Goal: Find specific page/section: Find specific page/section

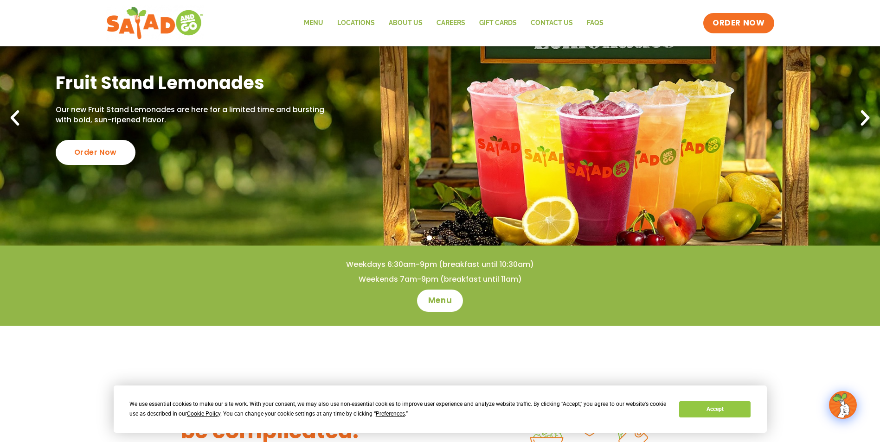
scroll to position [46, 0]
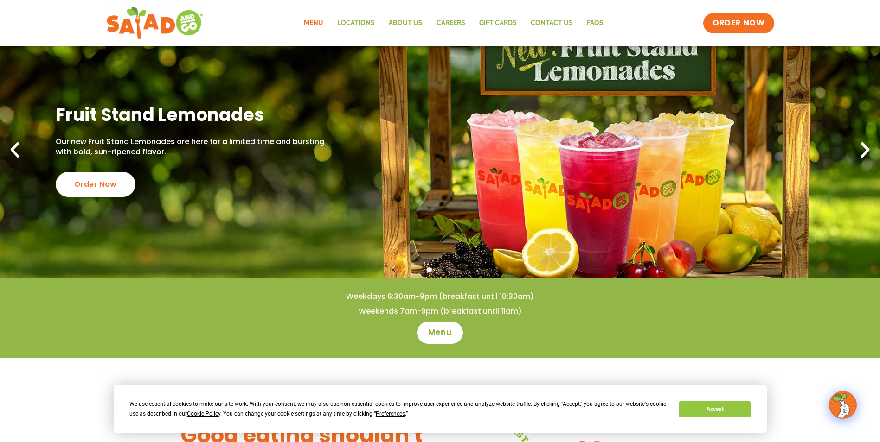
click at [310, 27] on link "Menu" at bounding box center [313, 23] width 33 height 21
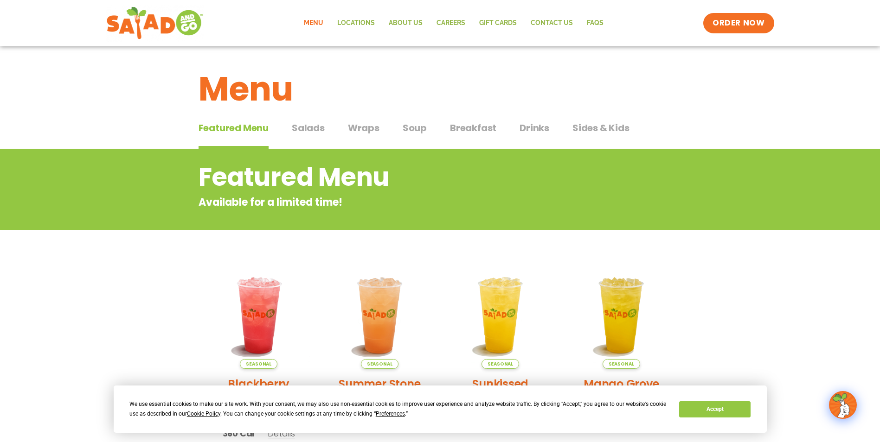
click at [315, 122] on span "Salads" at bounding box center [308, 128] width 33 height 14
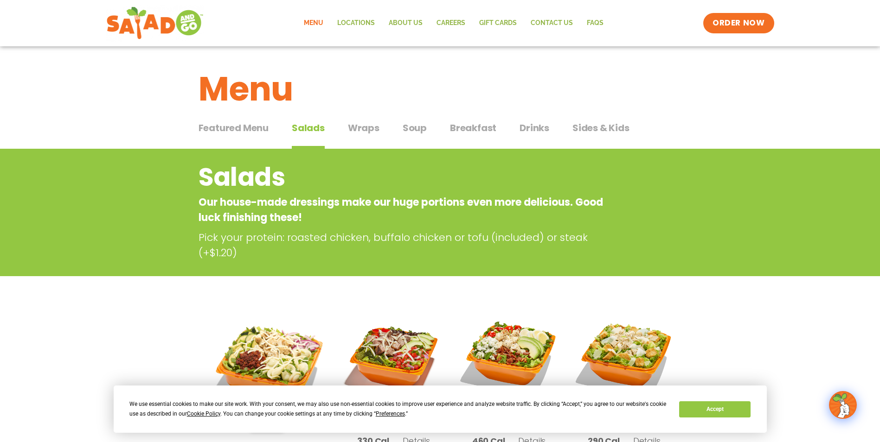
click at [359, 125] on span "Wraps" at bounding box center [364, 128] width 32 height 14
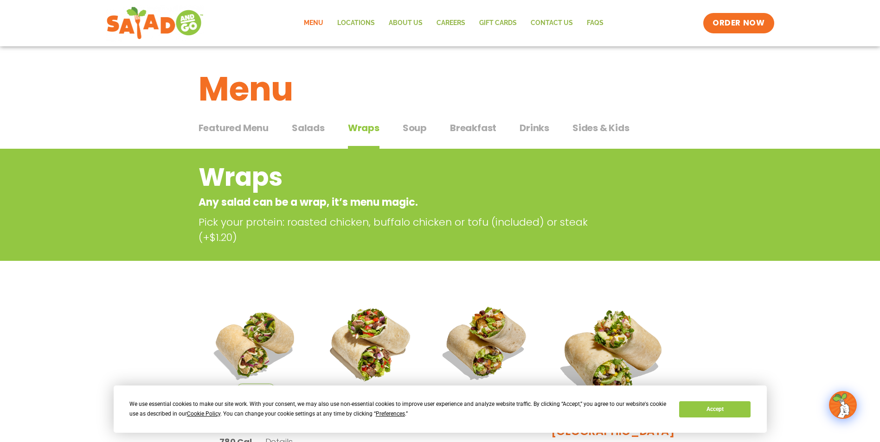
click at [408, 128] on span "Soup" at bounding box center [415, 128] width 24 height 14
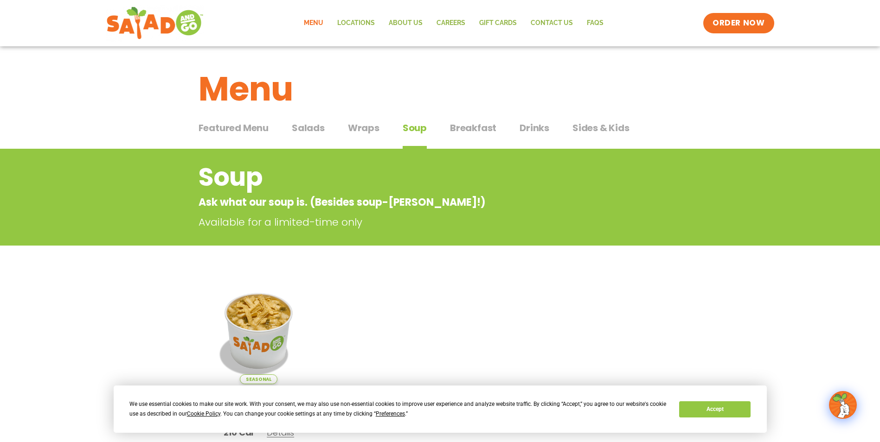
click at [483, 129] on span "Breakfast" at bounding box center [473, 128] width 46 height 14
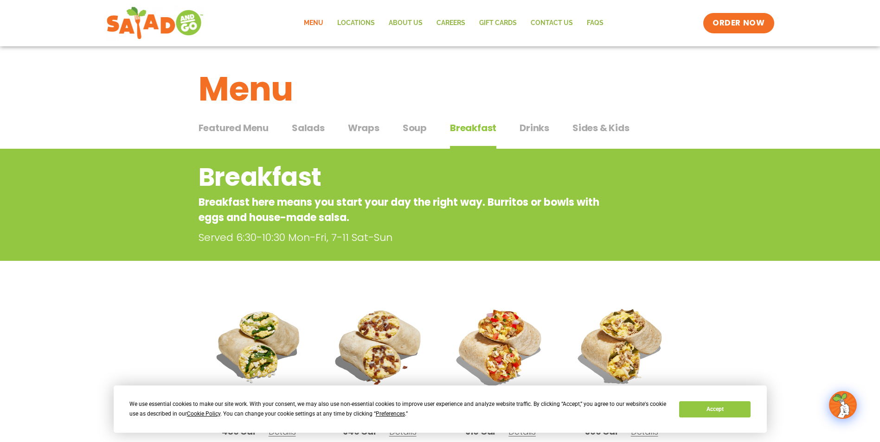
click at [524, 131] on span "Drinks" at bounding box center [534, 128] width 30 height 14
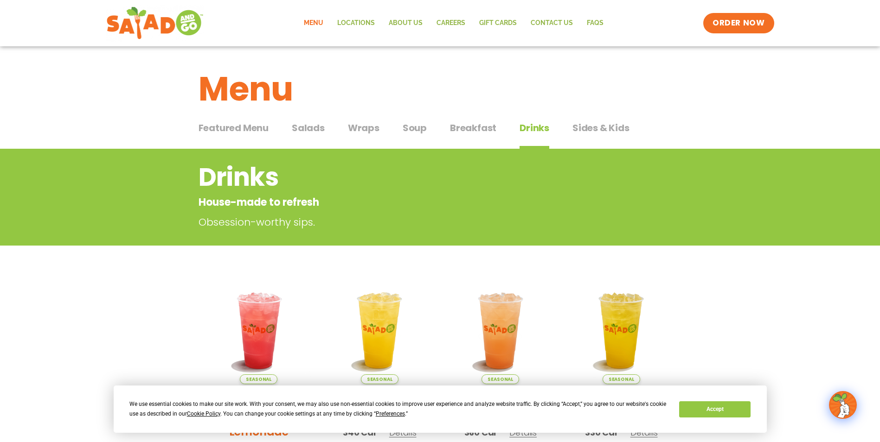
click at [354, 131] on span "Wraps" at bounding box center [364, 128] width 32 height 14
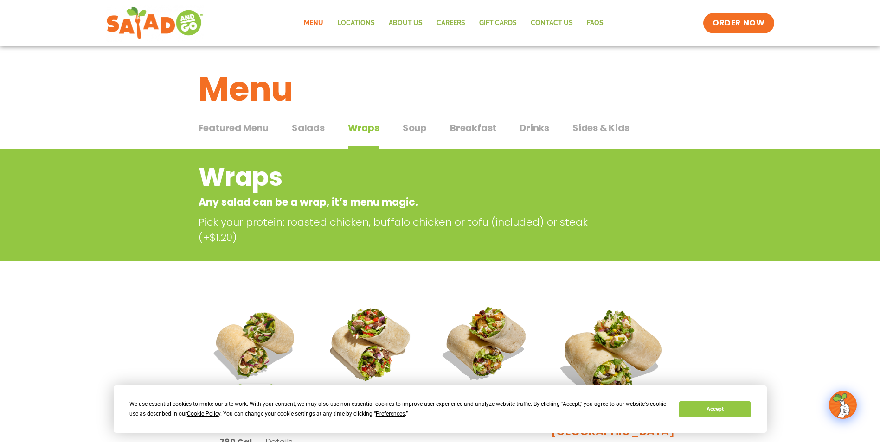
click at [320, 134] on span "Salads" at bounding box center [308, 128] width 33 height 14
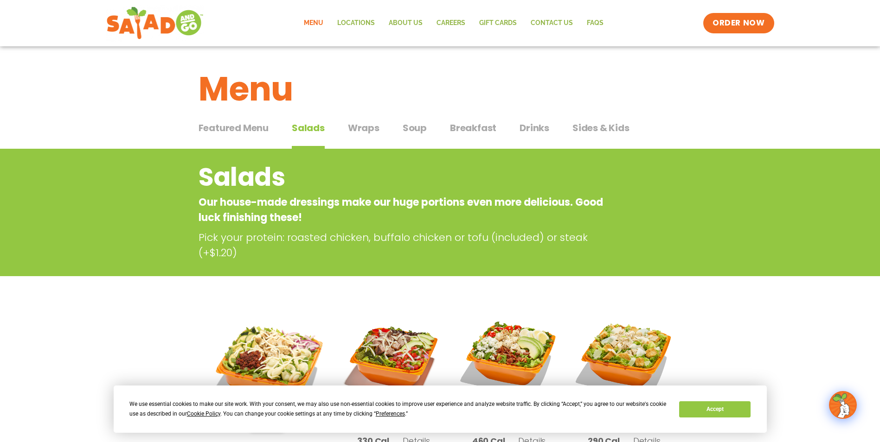
click at [248, 132] on span "Featured Menu" at bounding box center [234, 128] width 70 height 14
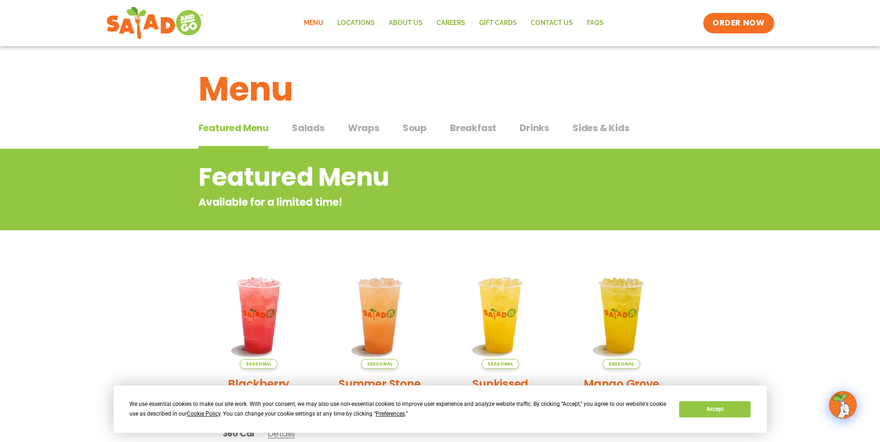
click at [327, 140] on div "Featured Menu Featured Menu Salads Salads Wraps Wraps Soup Soup Breakfast Break…" at bounding box center [440, 134] width 483 height 32
click at [396, 140] on div "Featured Menu Featured Menu Salads Salads Wraps Wraps Soup Soup Breakfast Break…" at bounding box center [440, 134] width 483 height 32
click at [447, 131] on div "Featured Menu Featured Menu Salads Salads Wraps Wraps Soup Soup Breakfast Break…" at bounding box center [440, 134] width 483 height 32
click at [507, 139] on div "Featured Menu Featured Menu Salads Salads Wraps Wraps Soup Soup Breakfast Break…" at bounding box center [440, 134] width 483 height 32
click at [469, 134] on span "Breakfast" at bounding box center [473, 128] width 46 height 14
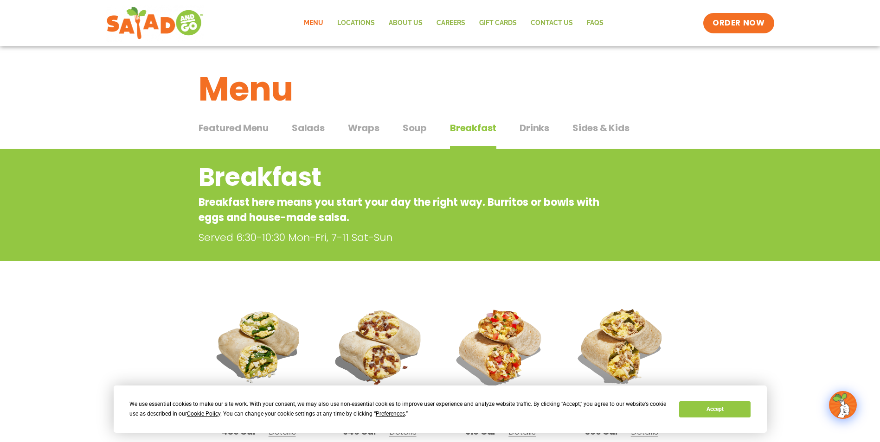
click at [421, 134] on span "Soup" at bounding box center [415, 128] width 24 height 14
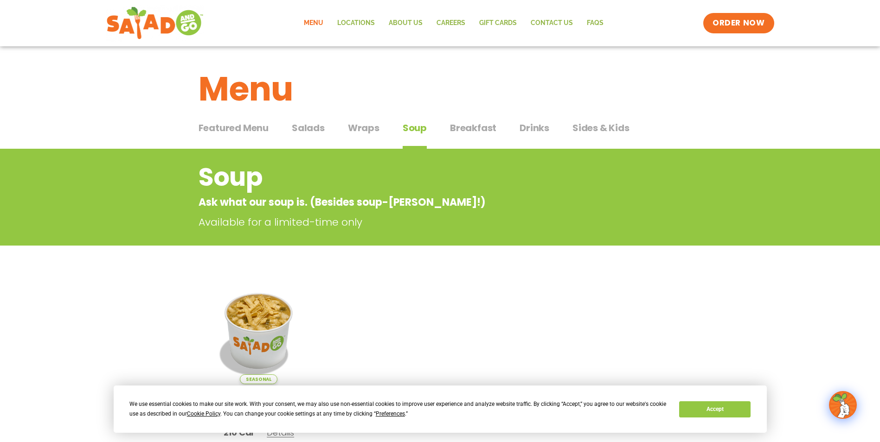
click at [539, 129] on span "Drinks" at bounding box center [534, 128] width 30 height 14
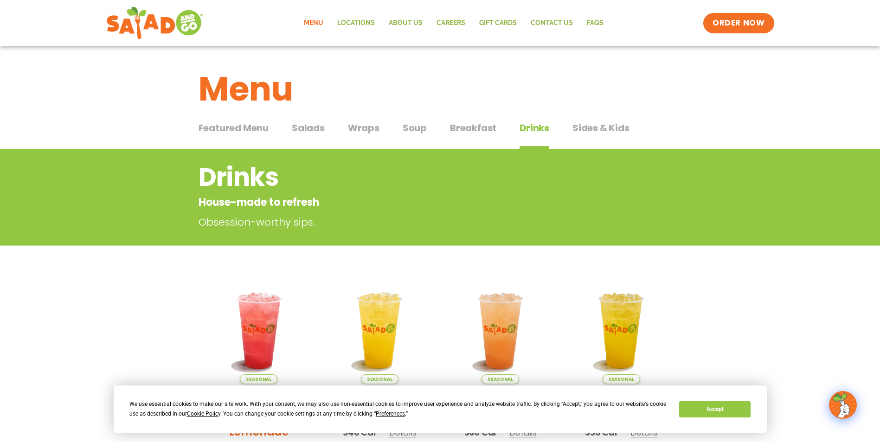
click at [604, 124] on span "Sides & Kids" at bounding box center [600, 128] width 57 height 14
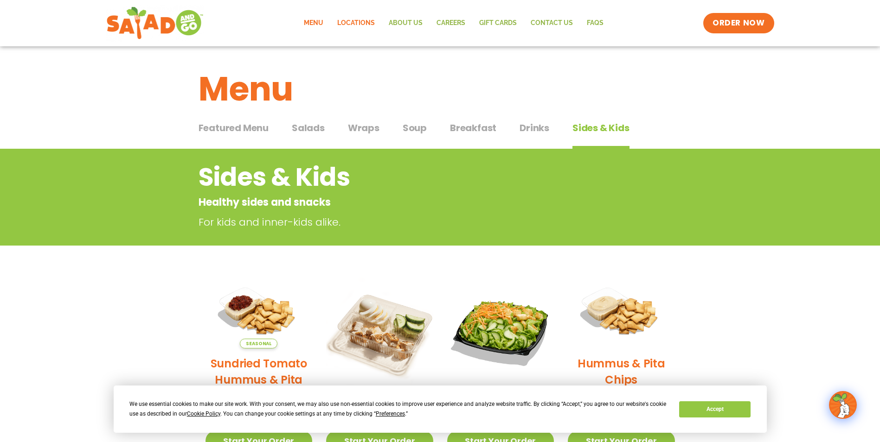
click at [355, 24] on link "Locations" at bounding box center [355, 23] width 51 height 21
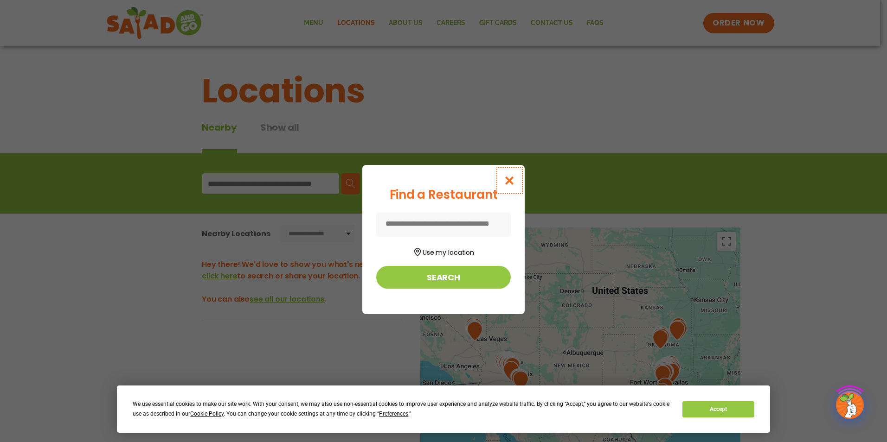
click at [515, 178] on button "Close modal" at bounding box center [509, 180] width 30 height 31
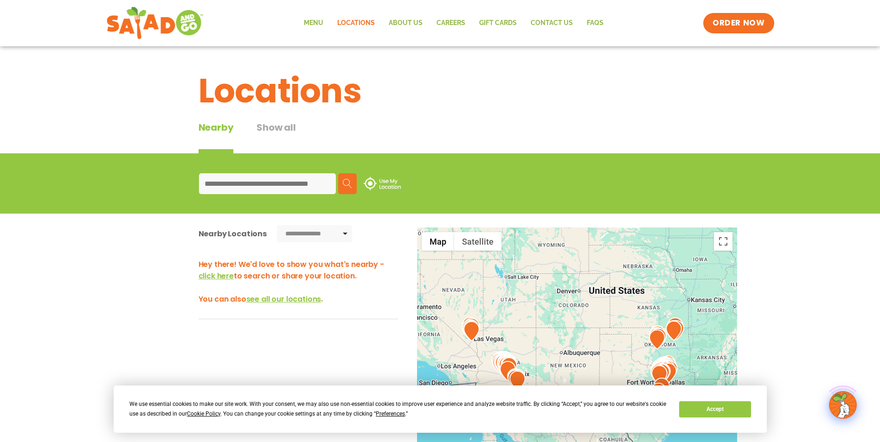
click at [324, 38] on div "Menu Locations About Us Careers GIFT CARDS Contact Us FAQs Menu Menu Locations …" at bounding box center [440, 23] width 668 height 37
click at [317, 29] on link "Menu" at bounding box center [313, 23] width 33 height 21
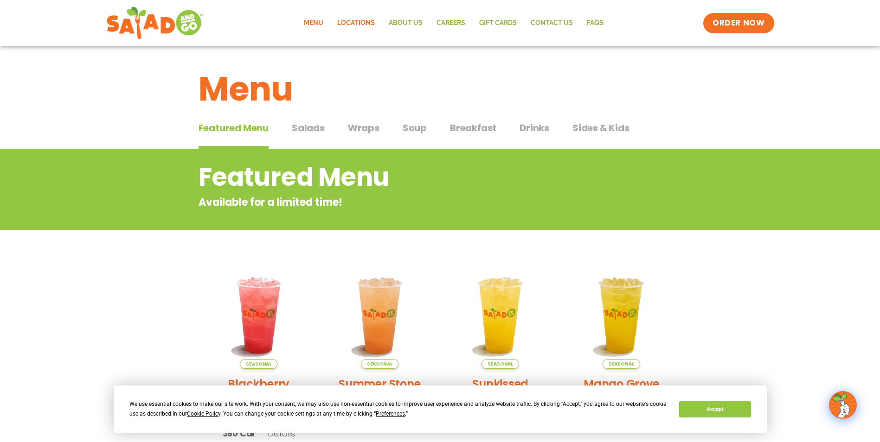
click at [366, 32] on link "Locations" at bounding box center [355, 23] width 51 height 21
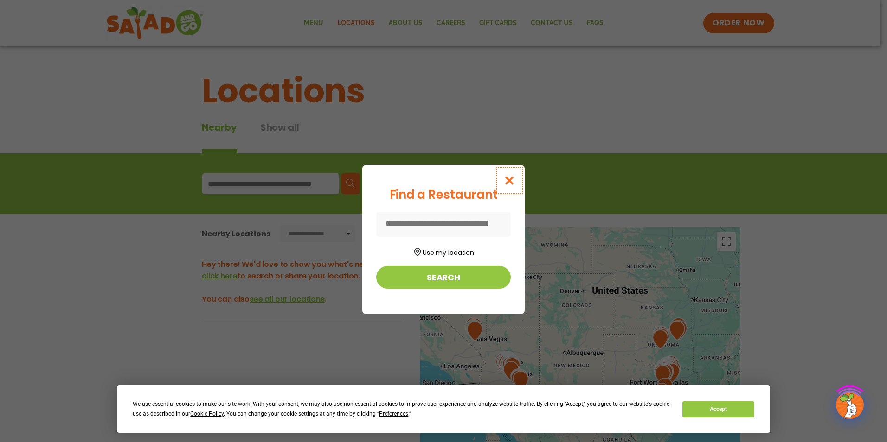
click at [512, 179] on icon "Close modal" at bounding box center [510, 181] width 12 height 10
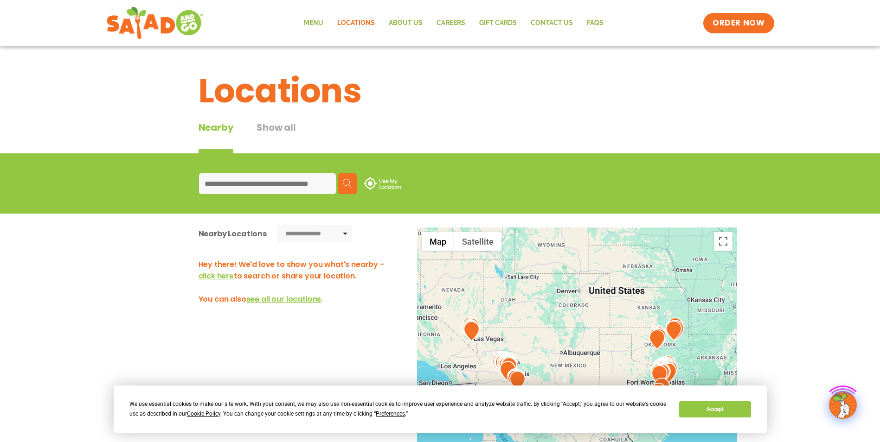
click at [403, 35] on div "Menu Locations About Us Careers GIFT CARDS Contact Us FAQs Menu Menu Locations …" at bounding box center [440, 23] width 668 height 37
click at [306, 27] on link "Menu" at bounding box center [313, 23] width 33 height 21
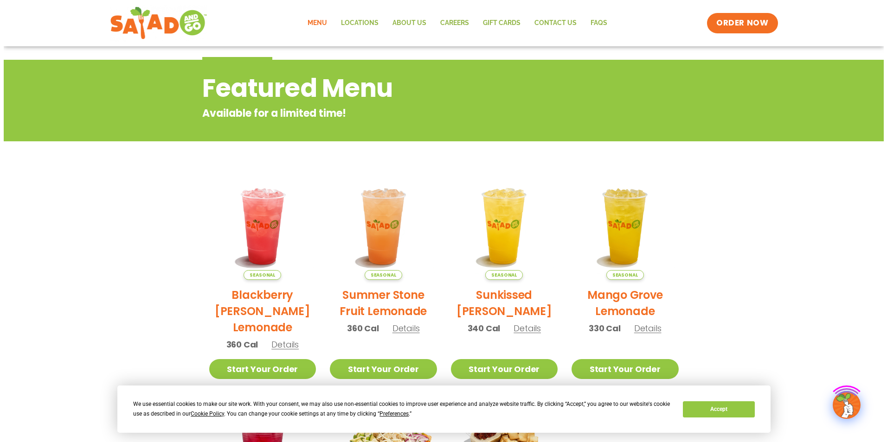
scroll to position [278, 0]
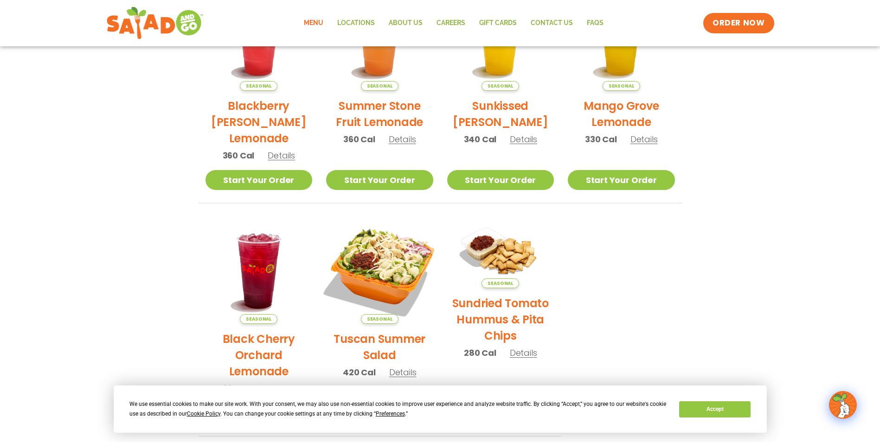
click at [369, 254] on img at bounding box center [380, 271] width 126 height 126
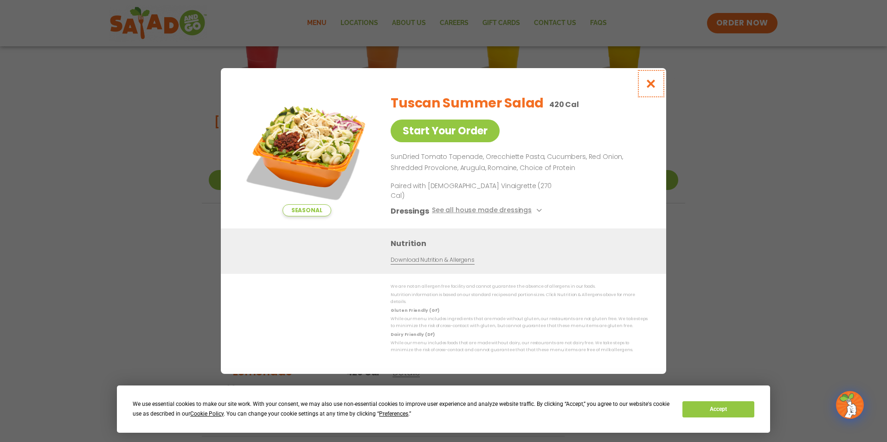
click at [656, 89] on icon "Close modal" at bounding box center [651, 84] width 12 height 10
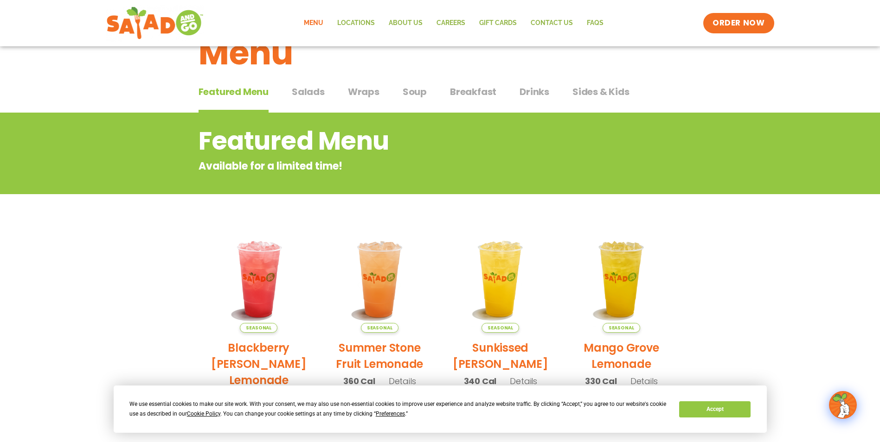
scroll to position [0, 0]
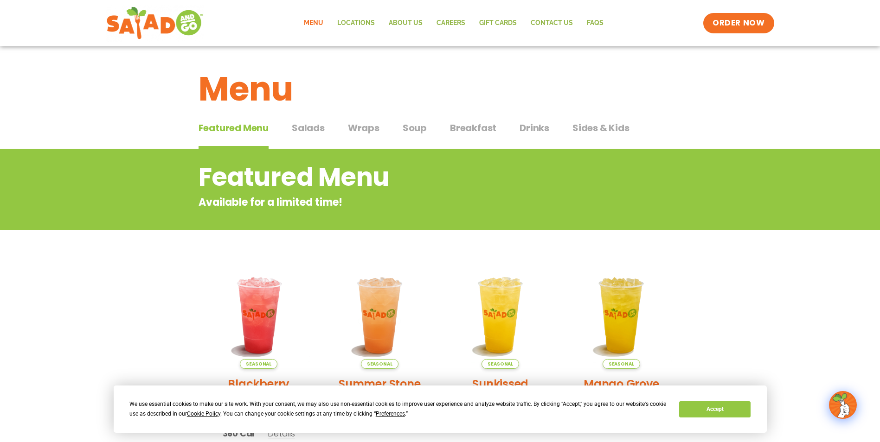
click at [317, 140] on button "Salads Salads" at bounding box center [308, 135] width 33 height 28
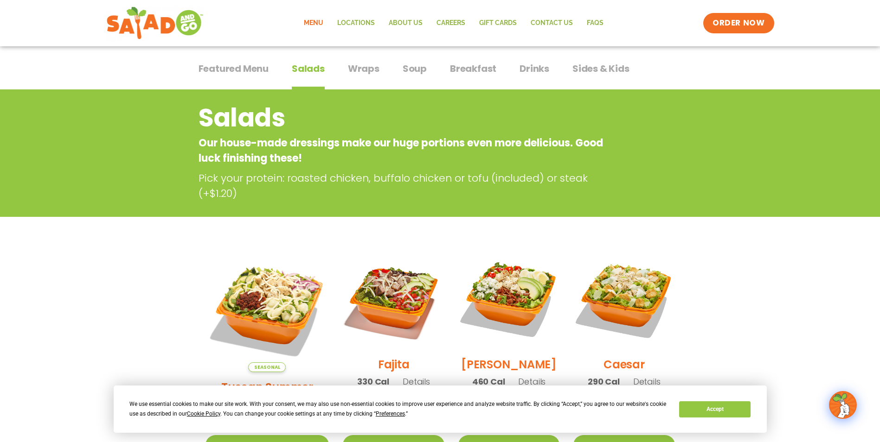
scroll to position [46, 0]
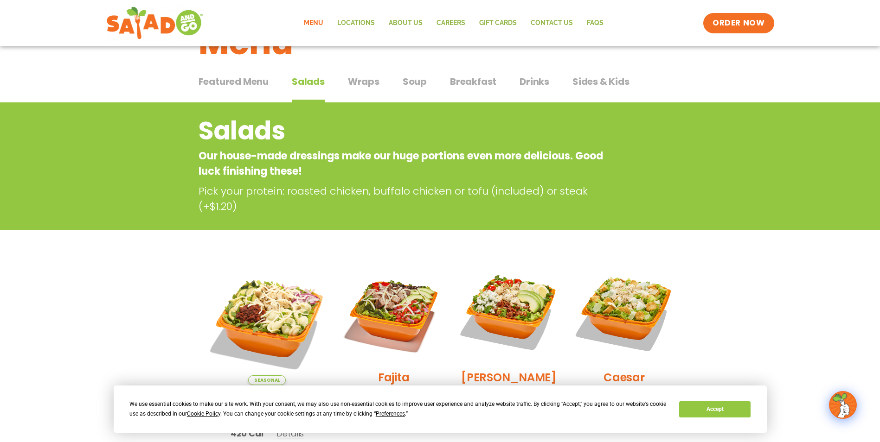
click at [365, 83] on span "Wraps" at bounding box center [364, 82] width 32 height 14
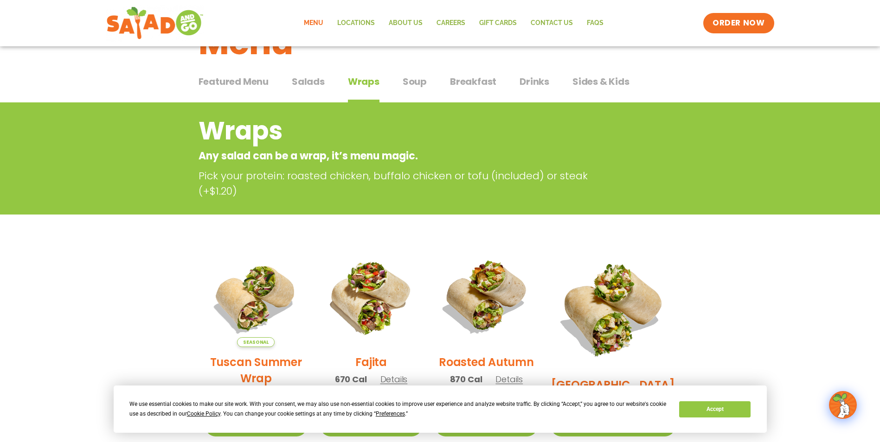
click at [417, 83] on span "Soup" at bounding box center [415, 82] width 24 height 14
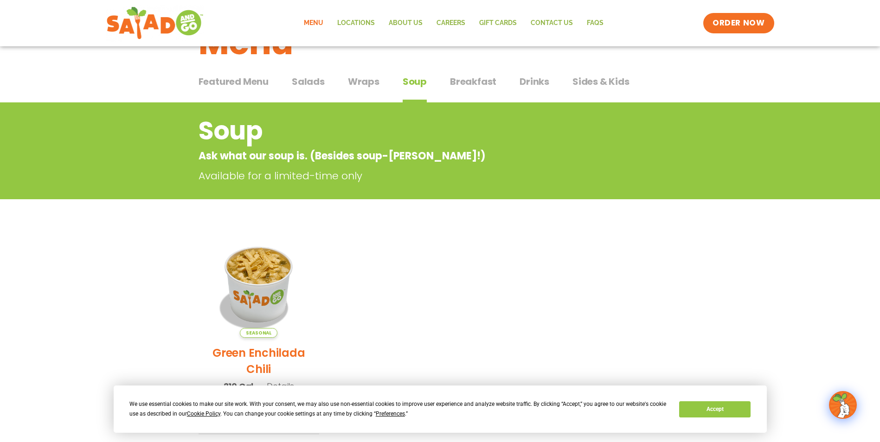
drag, startPoint x: 466, startPoint y: 92, endPoint x: 505, endPoint y: 92, distance: 39.0
click at [466, 92] on button "Breakfast Breakfast" at bounding box center [473, 89] width 46 height 28
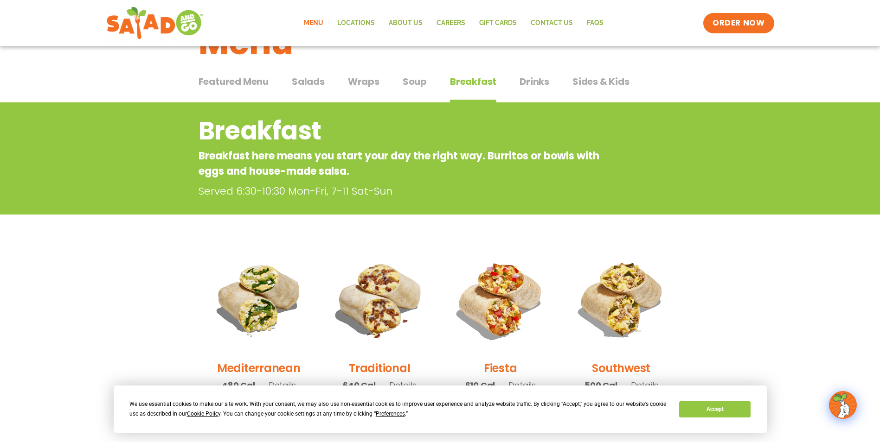
click at [536, 93] on button "Drinks Drinks" at bounding box center [534, 89] width 30 height 28
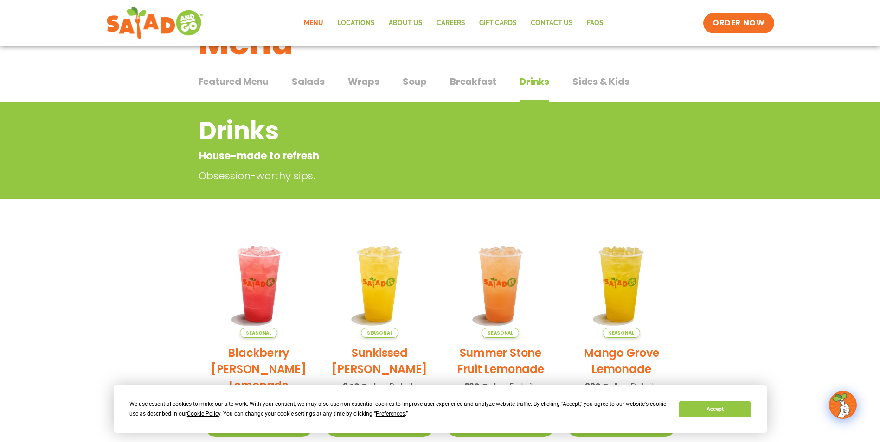
click at [588, 86] on span "Sides & Kids" at bounding box center [600, 82] width 57 height 14
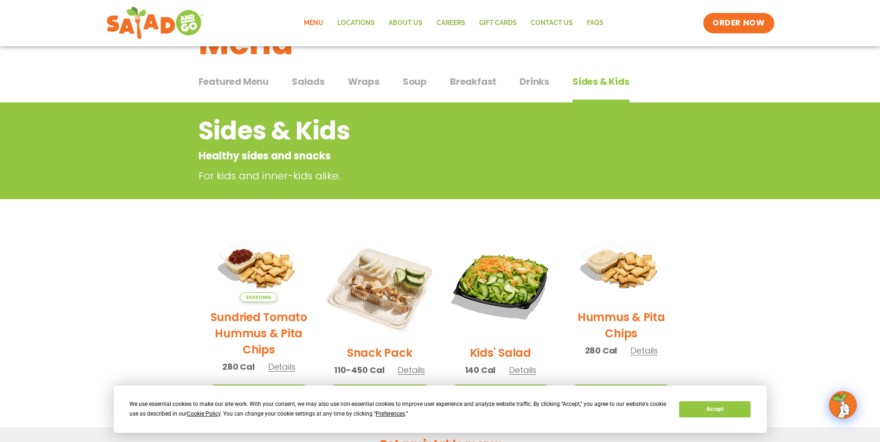
click at [526, 303] on img at bounding box center [500, 284] width 107 height 107
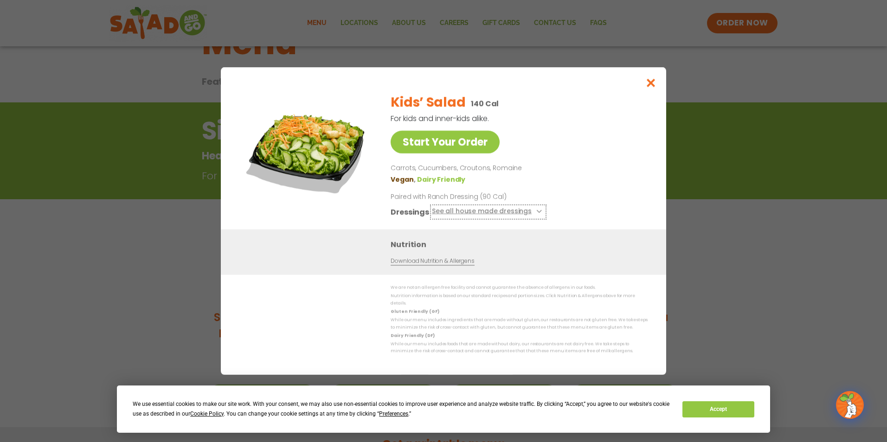
click at [524, 218] on button "See all house made dressings" at bounding box center [488, 212] width 113 height 12
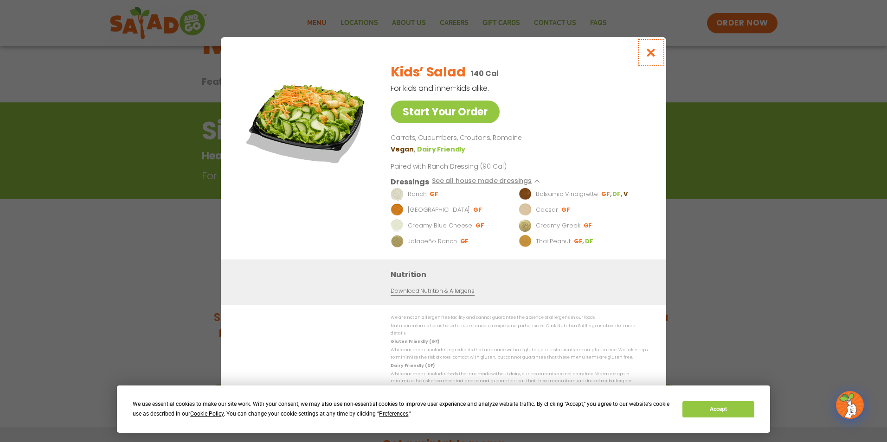
click at [653, 62] on button "Close modal" at bounding box center [651, 52] width 30 height 31
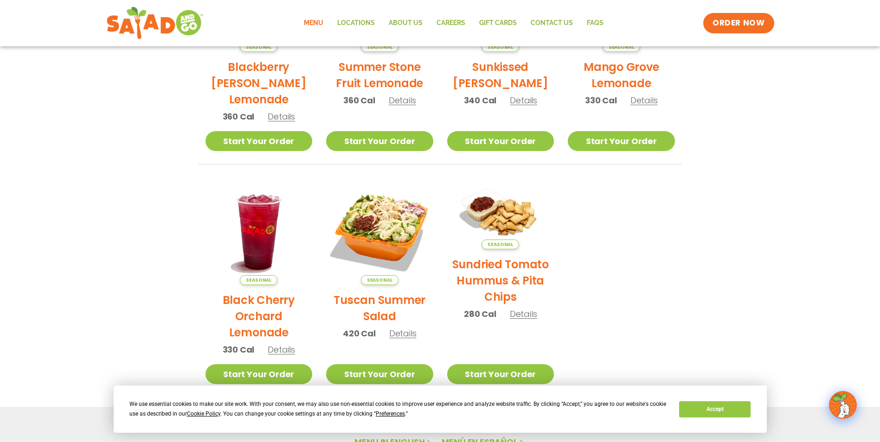
scroll to position [93, 0]
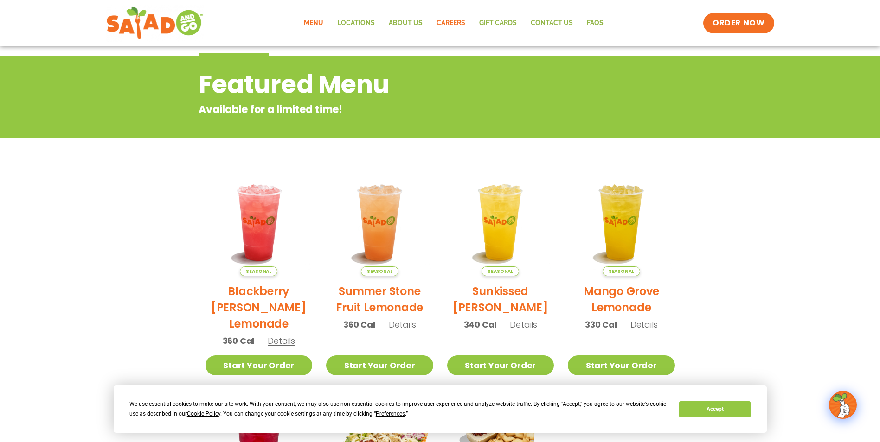
click at [464, 25] on link "Careers" at bounding box center [450, 23] width 43 height 21
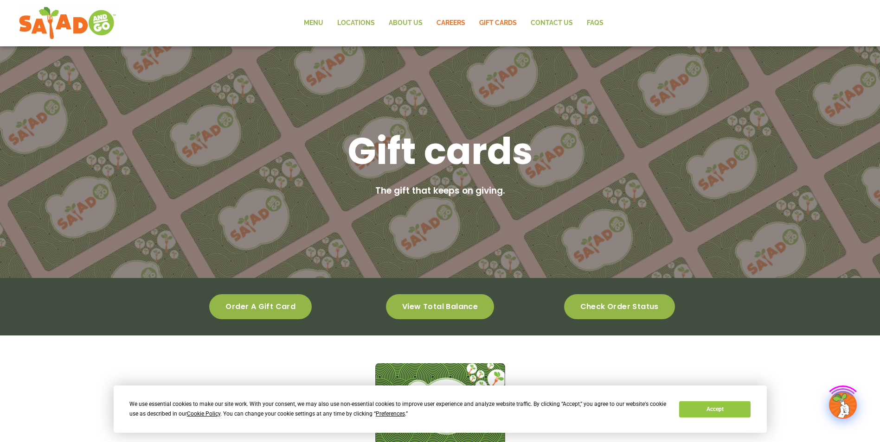
click at [442, 26] on link "Careers" at bounding box center [450, 23] width 43 height 21
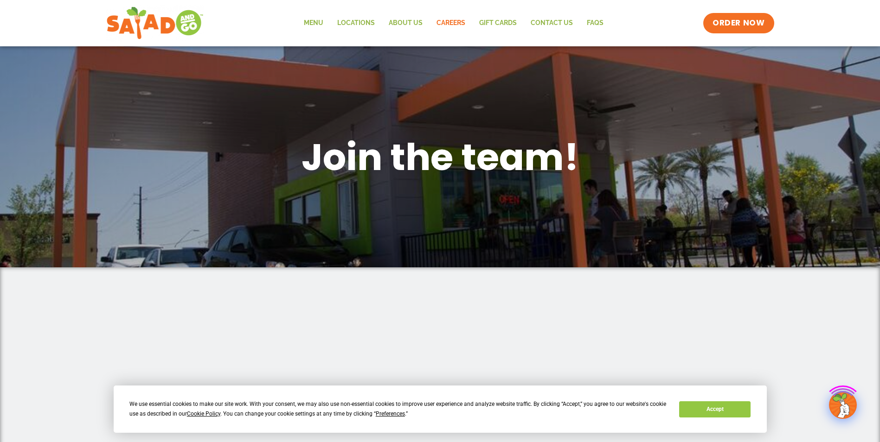
click at [423, 26] on link "About Us" at bounding box center [406, 23] width 48 height 21
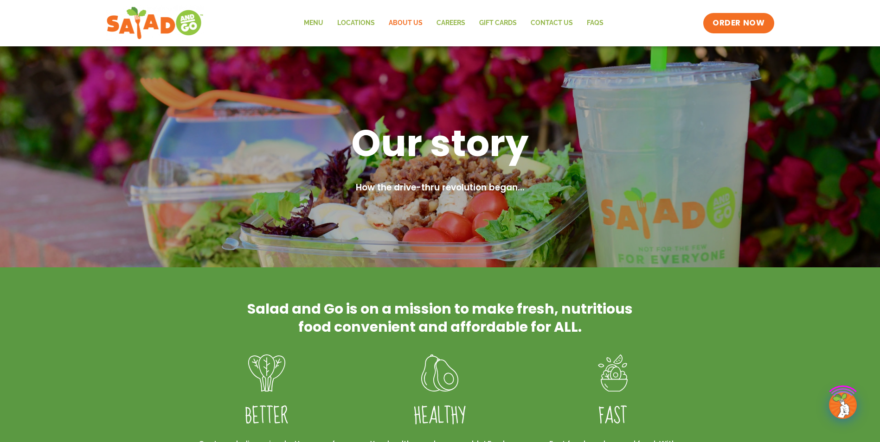
click at [369, 26] on link "Locations" at bounding box center [355, 23] width 51 height 21
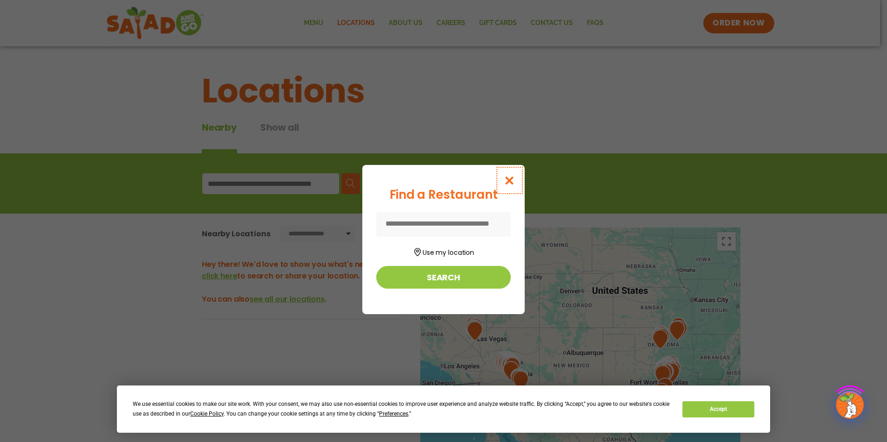
click at [508, 179] on icon "Close modal" at bounding box center [510, 181] width 12 height 10
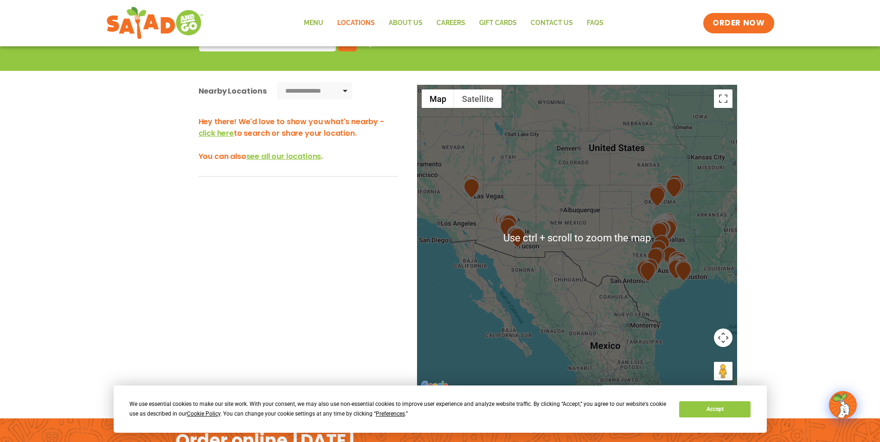
scroll to position [139, 0]
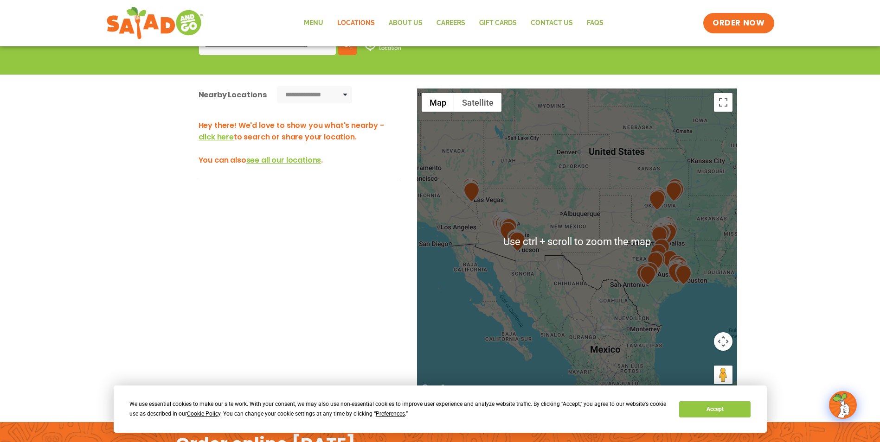
click at [487, 233] on div at bounding box center [577, 242] width 320 height 307
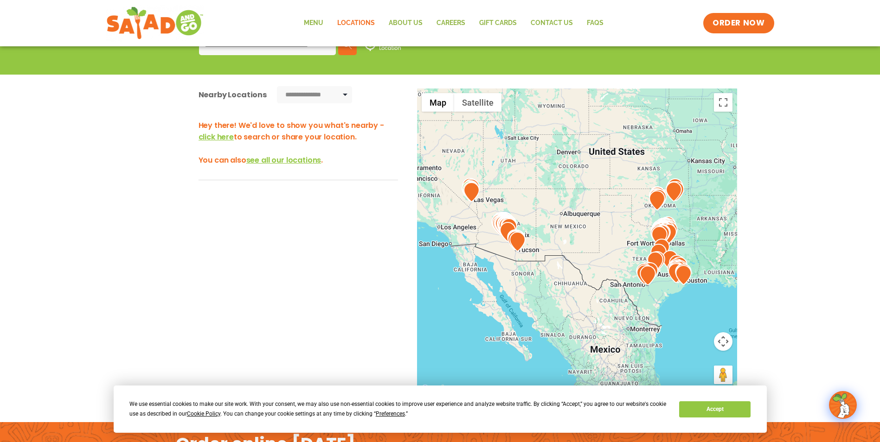
click at [504, 247] on div at bounding box center [577, 242] width 320 height 307
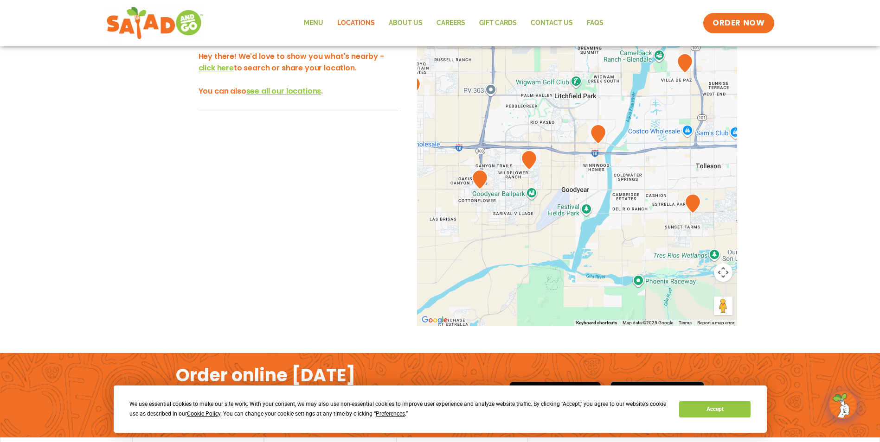
scroll to position [215, 0]
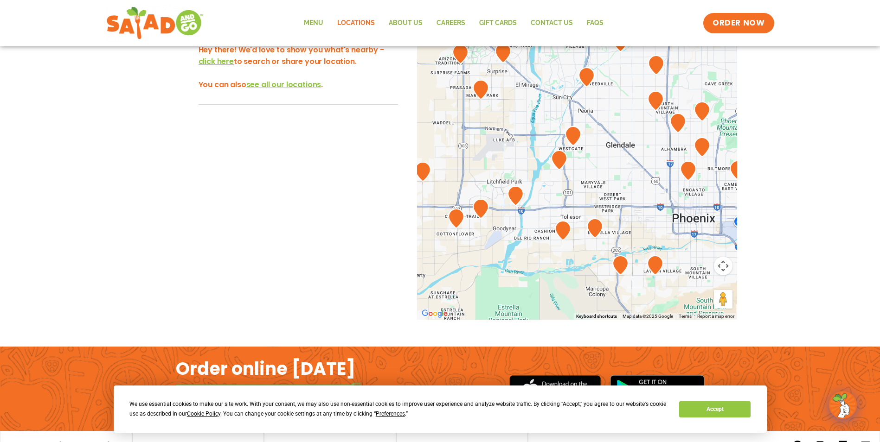
drag, startPoint x: 493, startPoint y: 193, endPoint x: 547, endPoint y: 231, distance: 66.6
click at [547, 231] on div at bounding box center [577, 166] width 320 height 307
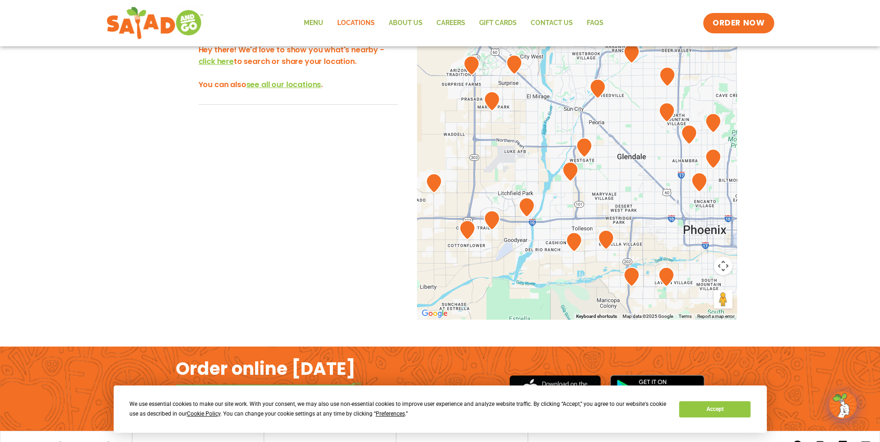
drag, startPoint x: 547, startPoint y: 230, endPoint x: 540, endPoint y: 241, distance: 12.7
click at [540, 241] on div at bounding box center [577, 166] width 320 height 307
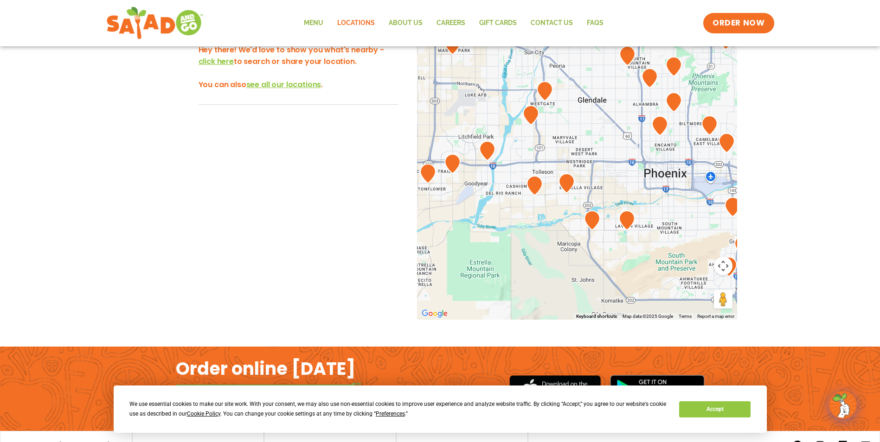
drag, startPoint x: 536, startPoint y: 247, endPoint x: 508, endPoint y: 172, distance: 79.5
click at [508, 172] on div at bounding box center [577, 166] width 320 height 307
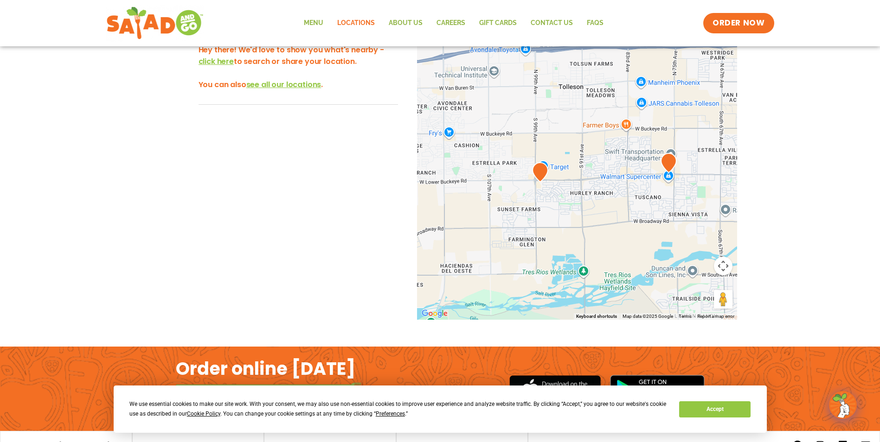
drag, startPoint x: 535, startPoint y: 189, endPoint x: 541, endPoint y: 209, distance: 20.8
click at [541, 209] on div at bounding box center [577, 166] width 320 height 307
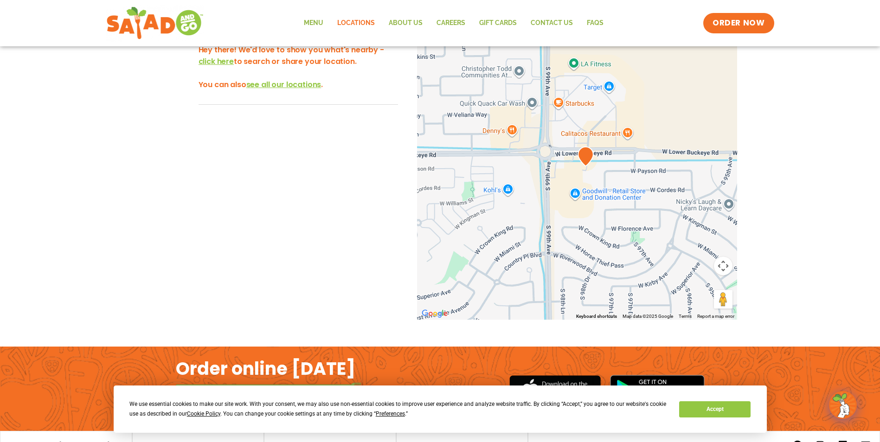
drag, startPoint x: 576, startPoint y: 211, endPoint x: 544, endPoint y: 236, distance: 40.4
click at [544, 236] on div at bounding box center [577, 166] width 320 height 307
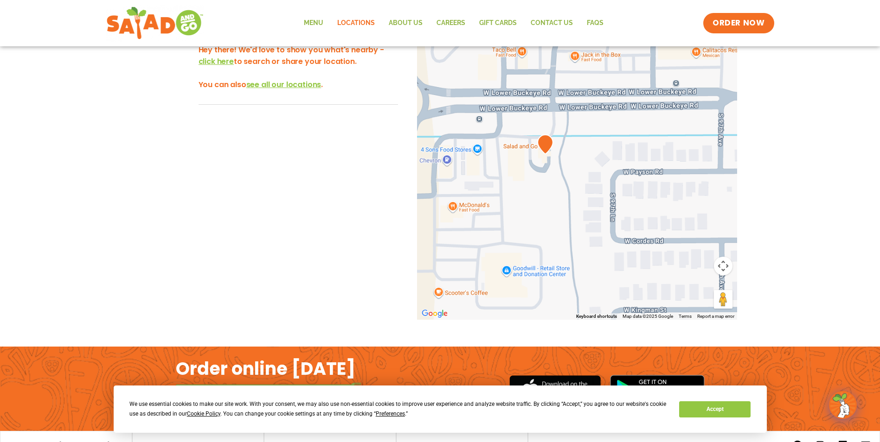
drag, startPoint x: 553, startPoint y: 160, endPoint x: 560, endPoint y: 222, distance: 62.5
click at [560, 222] on div at bounding box center [577, 166] width 320 height 307
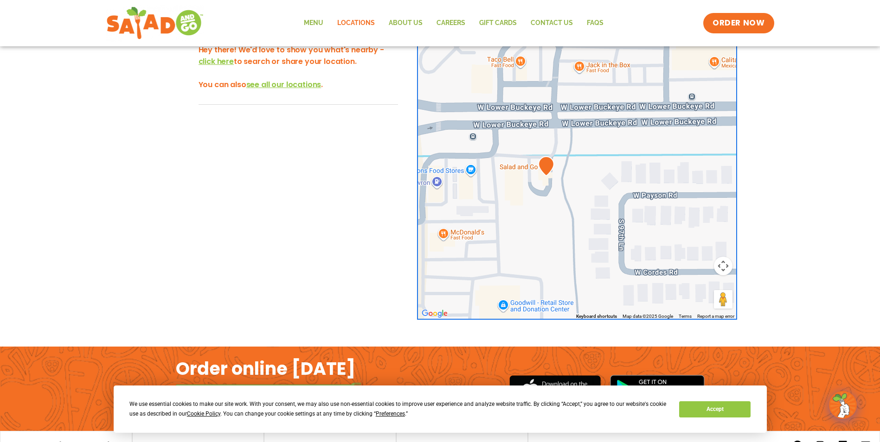
click at [545, 164] on img at bounding box center [546, 166] width 16 height 20
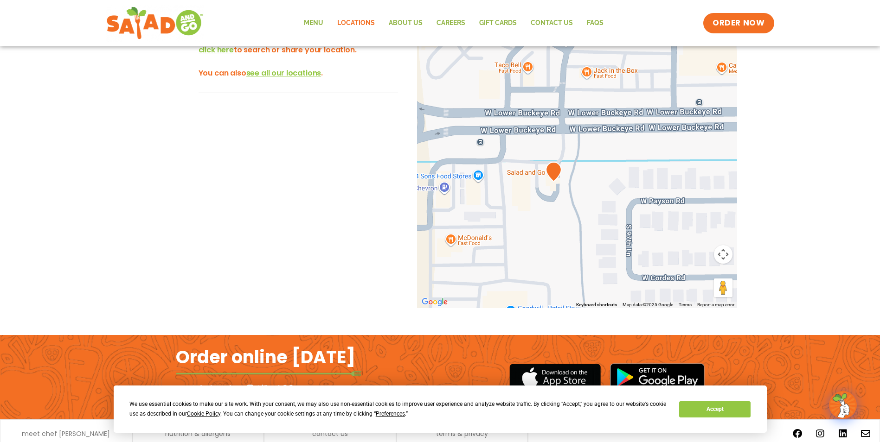
drag, startPoint x: 572, startPoint y: 195, endPoint x: 583, endPoint y: 221, distance: 28.9
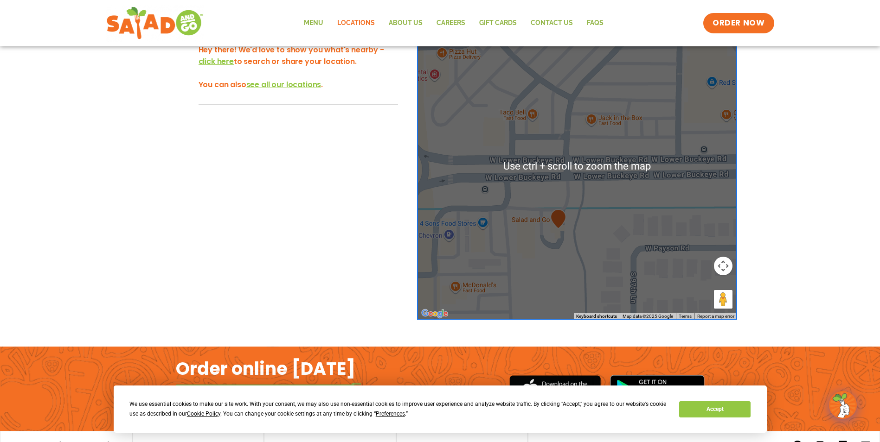
scroll to position [261, 0]
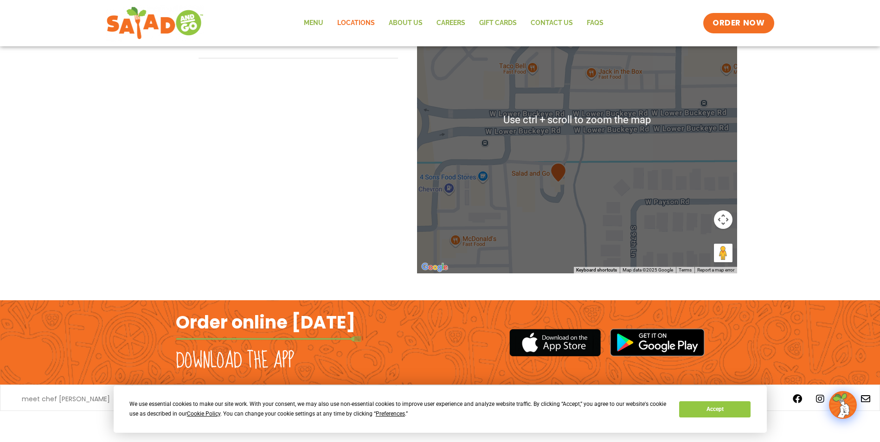
click at [567, 185] on div at bounding box center [577, 120] width 320 height 307
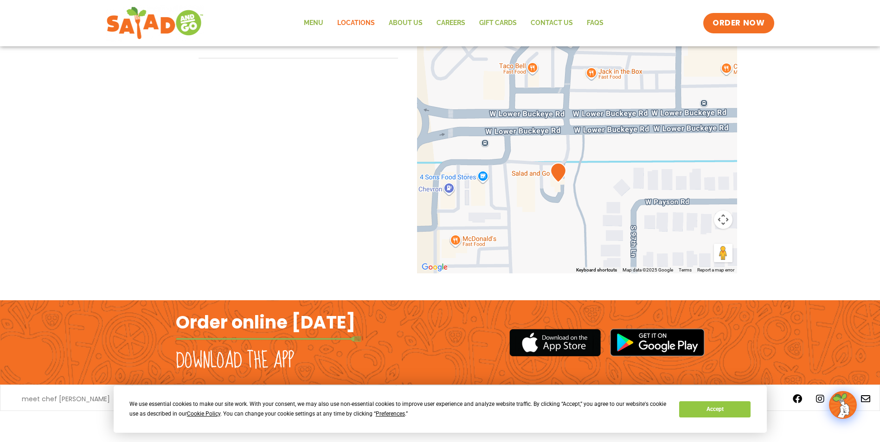
click at [560, 177] on img at bounding box center [558, 173] width 16 height 20
click at [557, 171] on img at bounding box center [558, 173] width 16 height 20
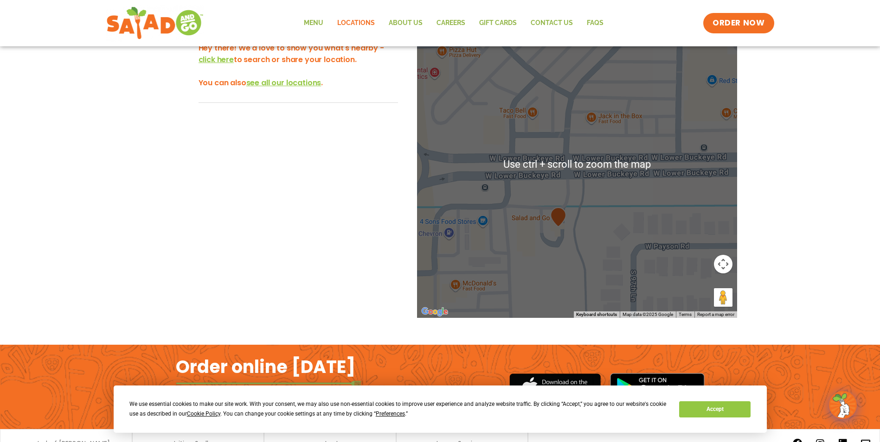
scroll to position [215, 0]
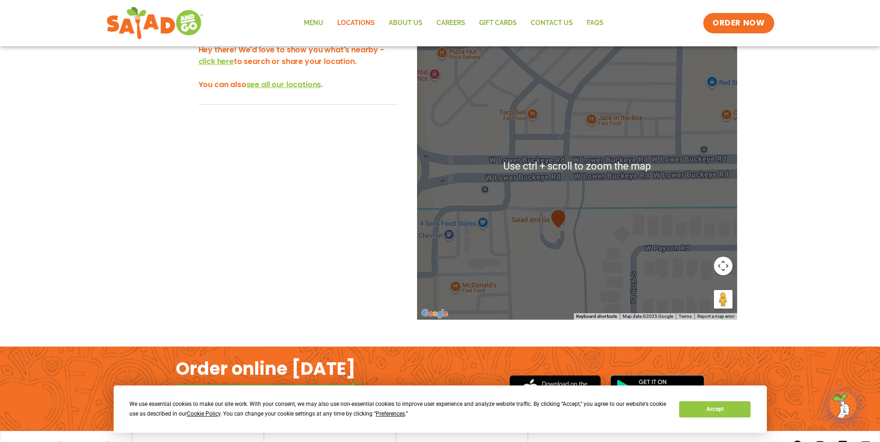
click at [557, 223] on img at bounding box center [558, 219] width 16 height 20
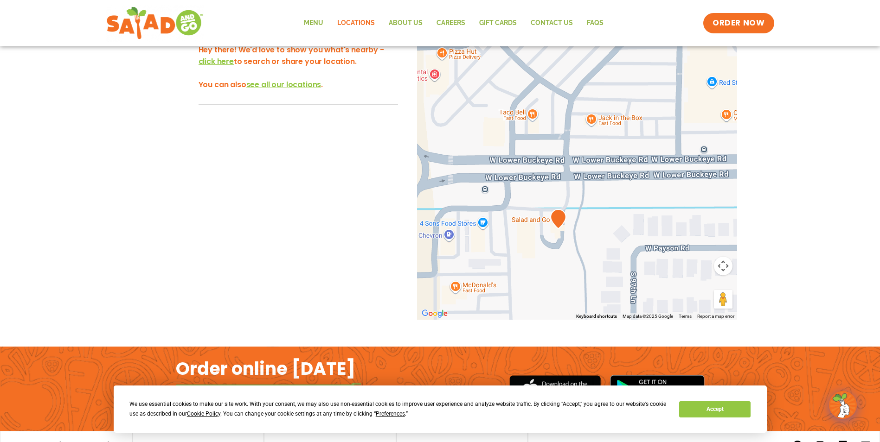
click at [556, 220] on img at bounding box center [558, 219] width 16 height 20
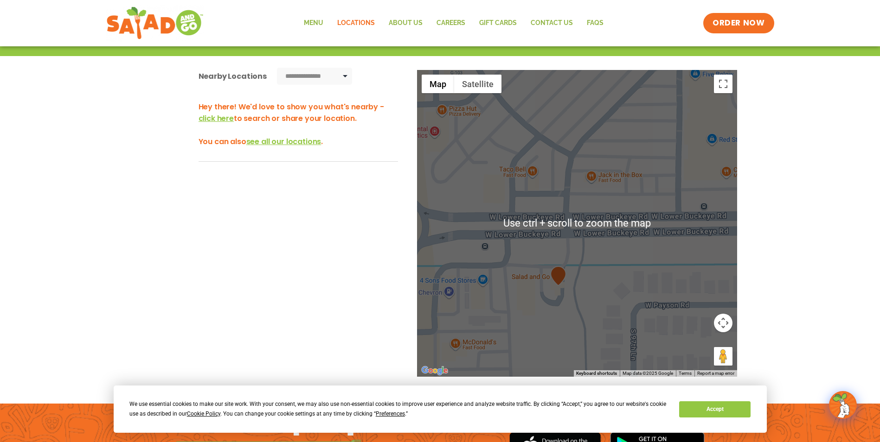
scroll to position [122, 0]
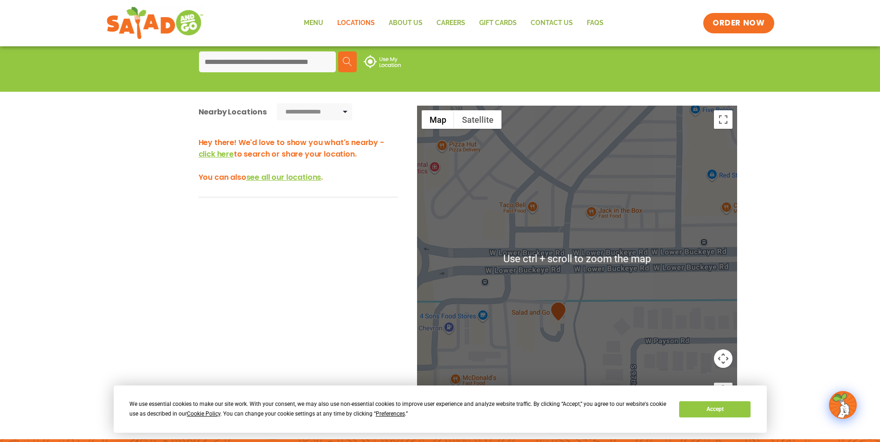
click at [559, 315] on img at bounding box center [558, 312] width 16 height 20
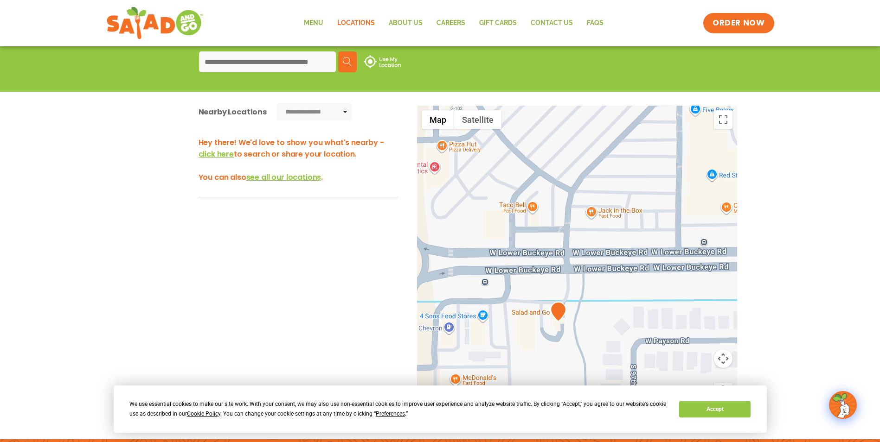
click at [559, 315] on img at bounding box center [558, 312] width 16 height 20
click at [559, 314] on img at bounding box center [558, 312] width 16 height 20
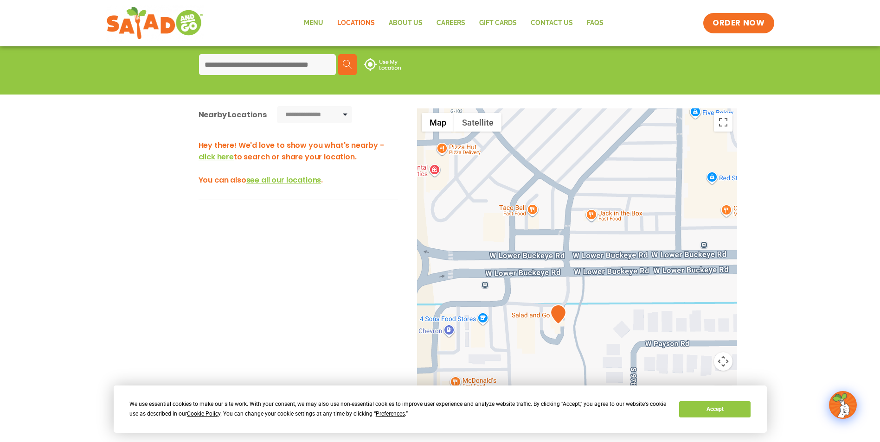
scroll to position [116, 0]
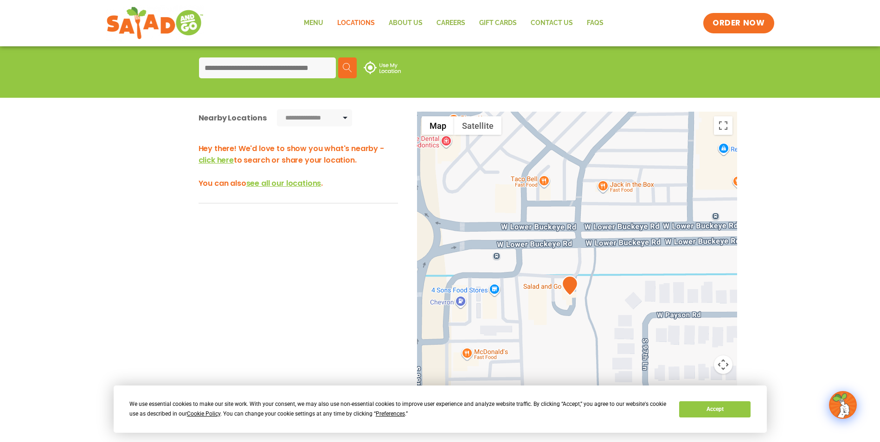
drag, startPoint x: 560, startPoint y: 321, endPoint x: 571, endPoint y: 288, distance: 35.3
click at [571, 288] on img at bounding box center [570, 286] width 16 height 20
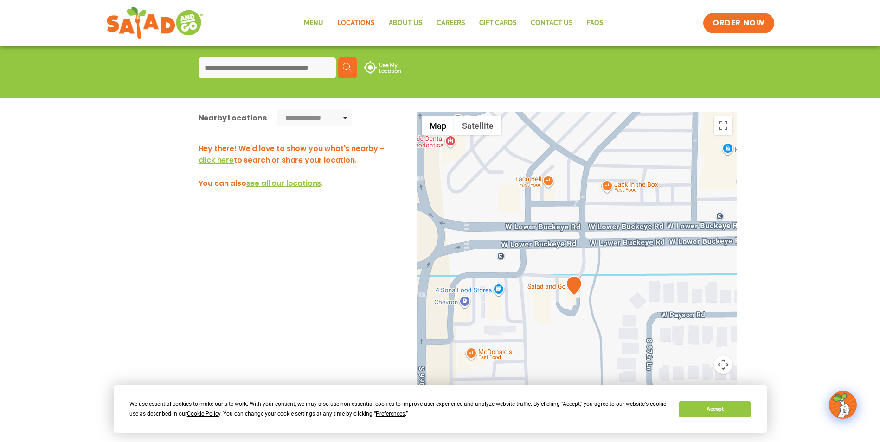
click at [572, 288] on img at bounding box center [574, 286] width 16 height 20
click at [568, 294] on img at bounding box center [574, 286] width 16 height 20
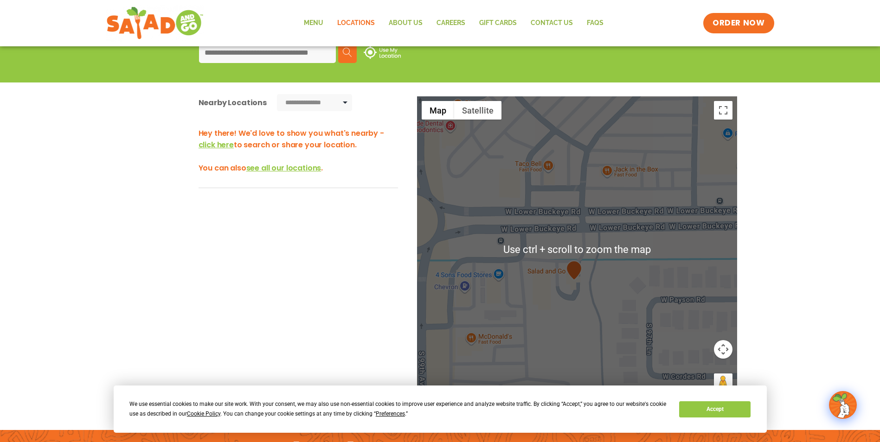
scroll to position [139, 0]
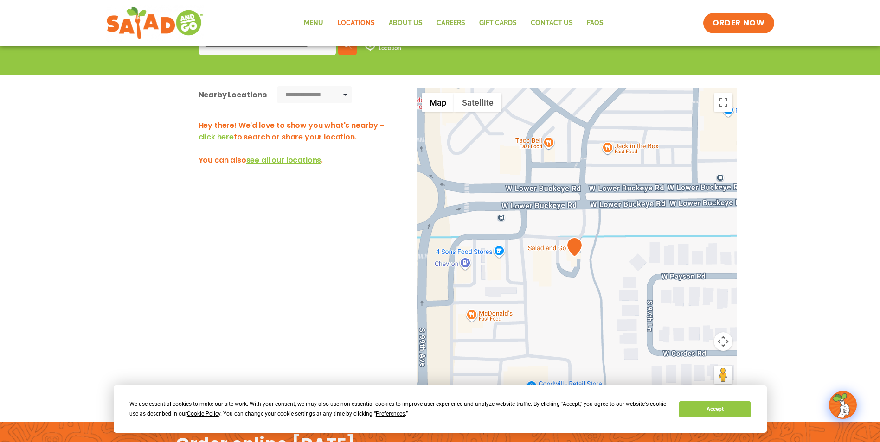
drag, startPoint x: 584, startPoint y: 295, endPoint x: 584, endPoint y: 279, distance: 16.2
click at [584, 279] on div at bounding box center [577, 242] width 320 height 307
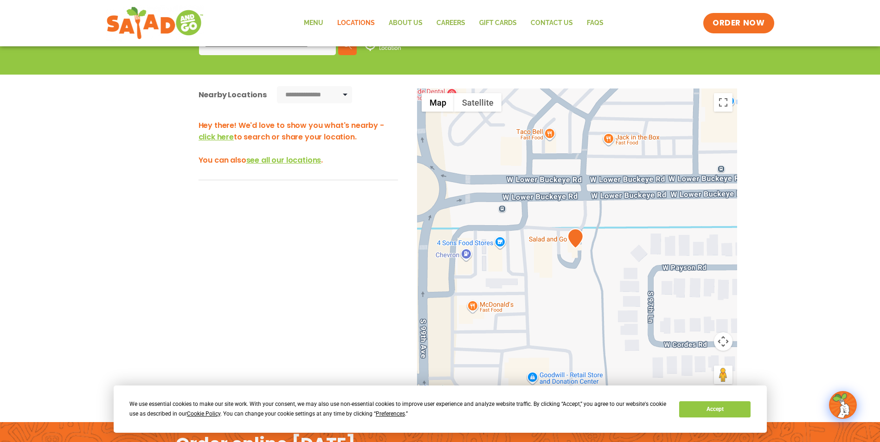
drag, startPoint x: 582, startPoint y: 274, endPoint x: 583, endPoint y: 267, distance: 7.5
click at [583, 267] on div at bounding box center [577, 242] width 320 height 307
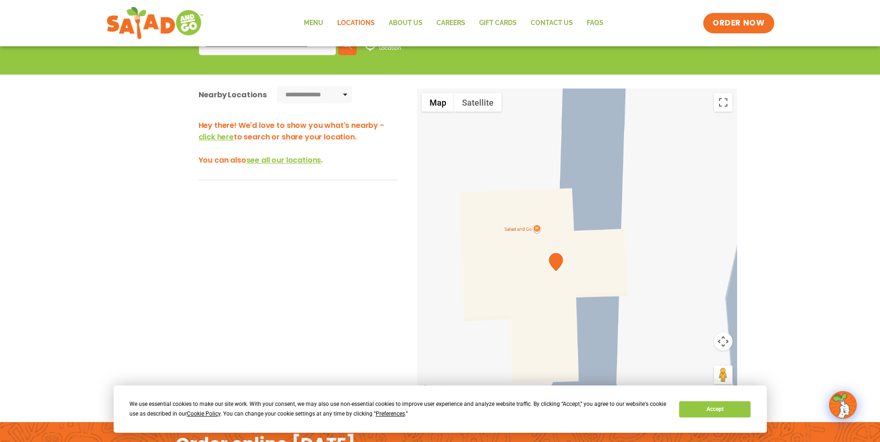
drag, startPoint x: 563, startPoint y: 246, endPoint x: 573, endPoint y: 253, distance: 13.0
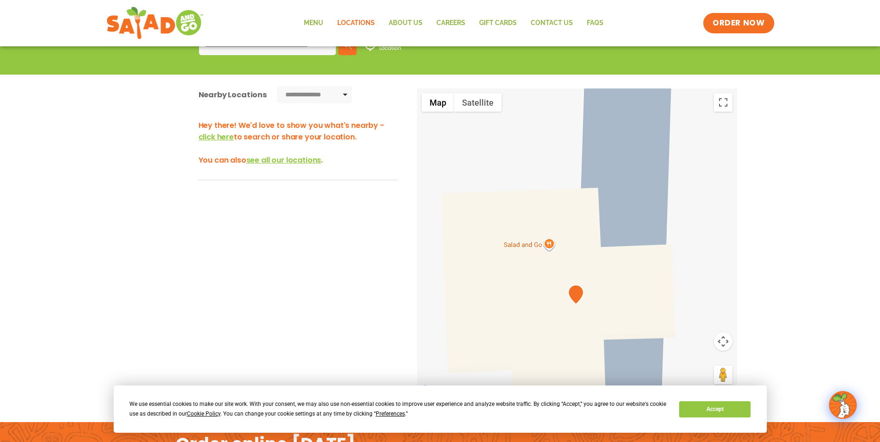
click at [548, 245] on div at bounding box center [577, 242] width 320 height 307
click at [571, 290] on img at bounding box center [576, 295] width 16 height 20
click at [535, 223] on span "View on Google Maps" at bounding box center [524, 221] width 57 height 7
